Goal: Transaction & Acquisition: Book appointment/travel/reservation

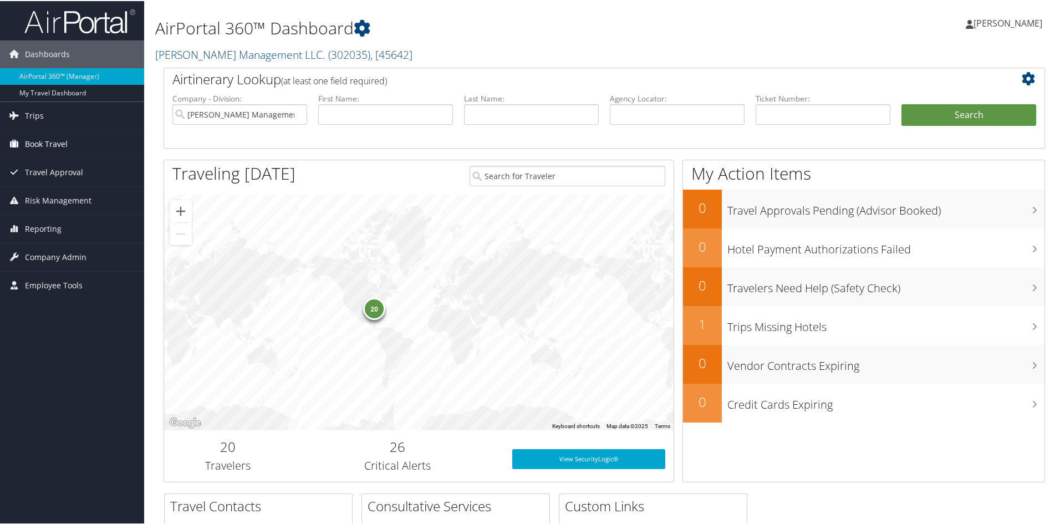
click at [44, 146] on span "Book Travel" at bounding box center [46, 143] width 43 height 28
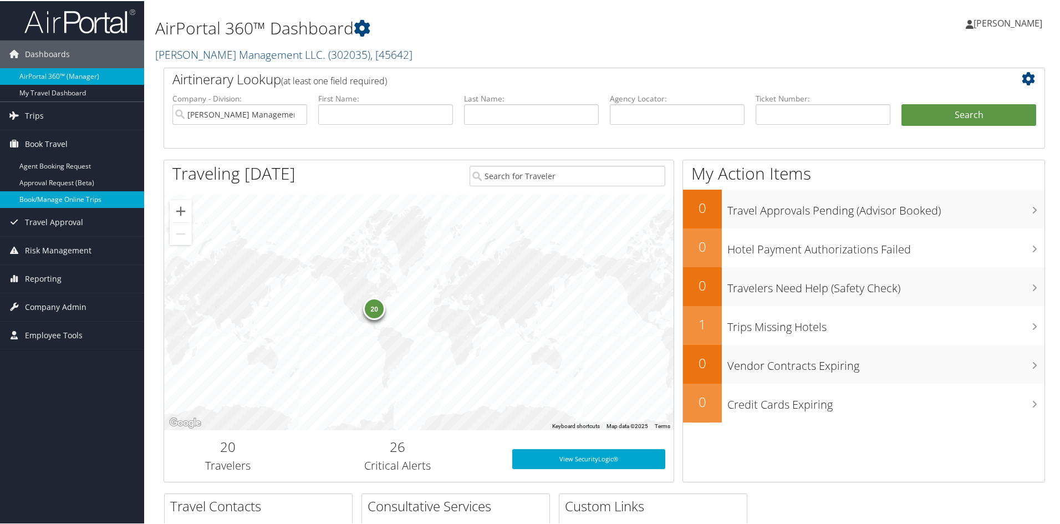
click at [50, 200] on link "Book/Manage Online Trips" at bounding box center [72, 198] width 144 height 17
